Goal: Navigation & Orientation: Find specific page/section

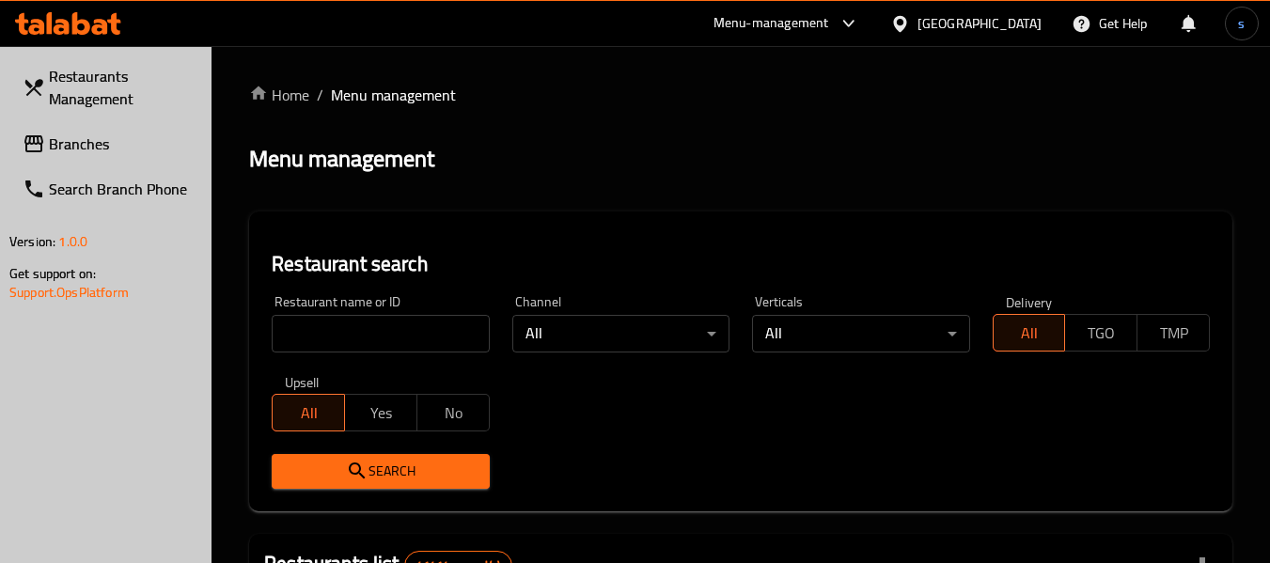
click at [956, 31] on div "[GEOGRAPHIC_DATA]" at bounding box center [979, 23] width 124 height 21
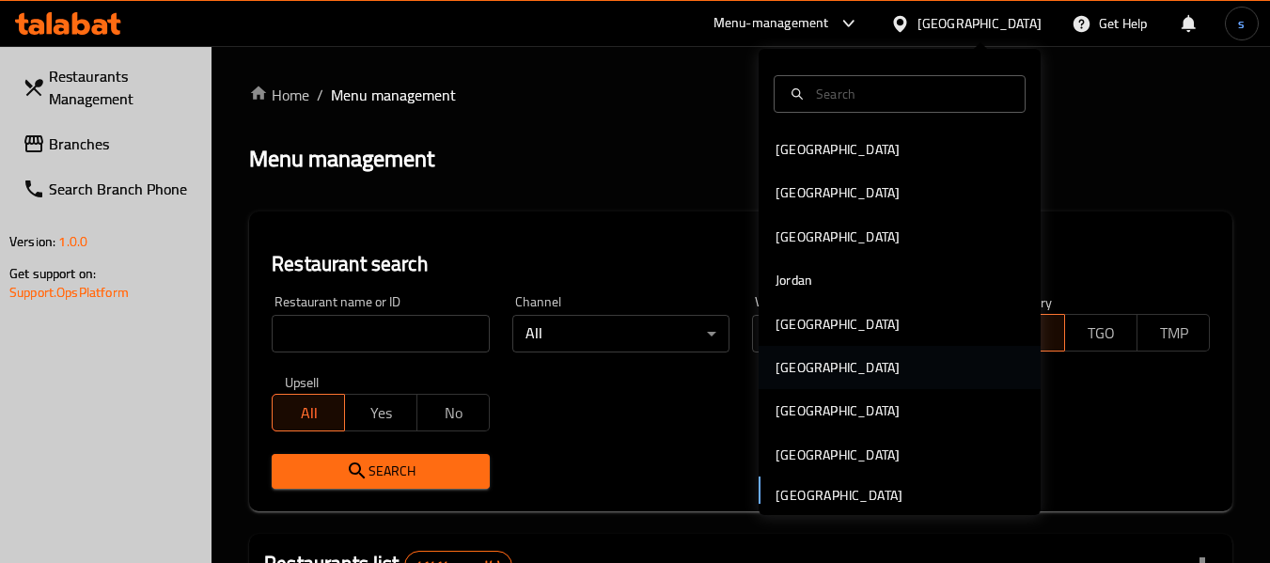
click at [825, 365] on div "Oman" at bounding box center [899, 367] width 282 height 43
